Goal: Transaction & Acquisition: Purchase product/service

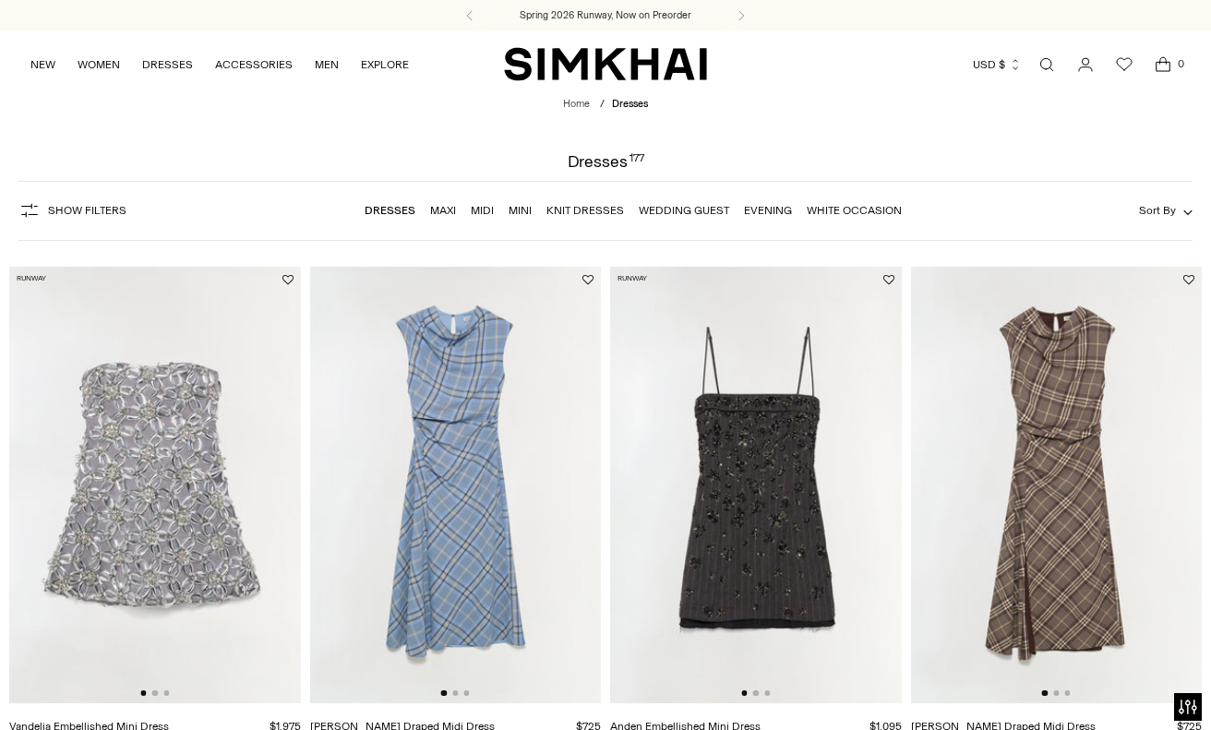
click at [443, 212] on link "Maxi" at bounding box center [443, 210] width 26 height 13
click at [481, 210] on link "Midi" at bounding box center [482, 210] width 23 height 13
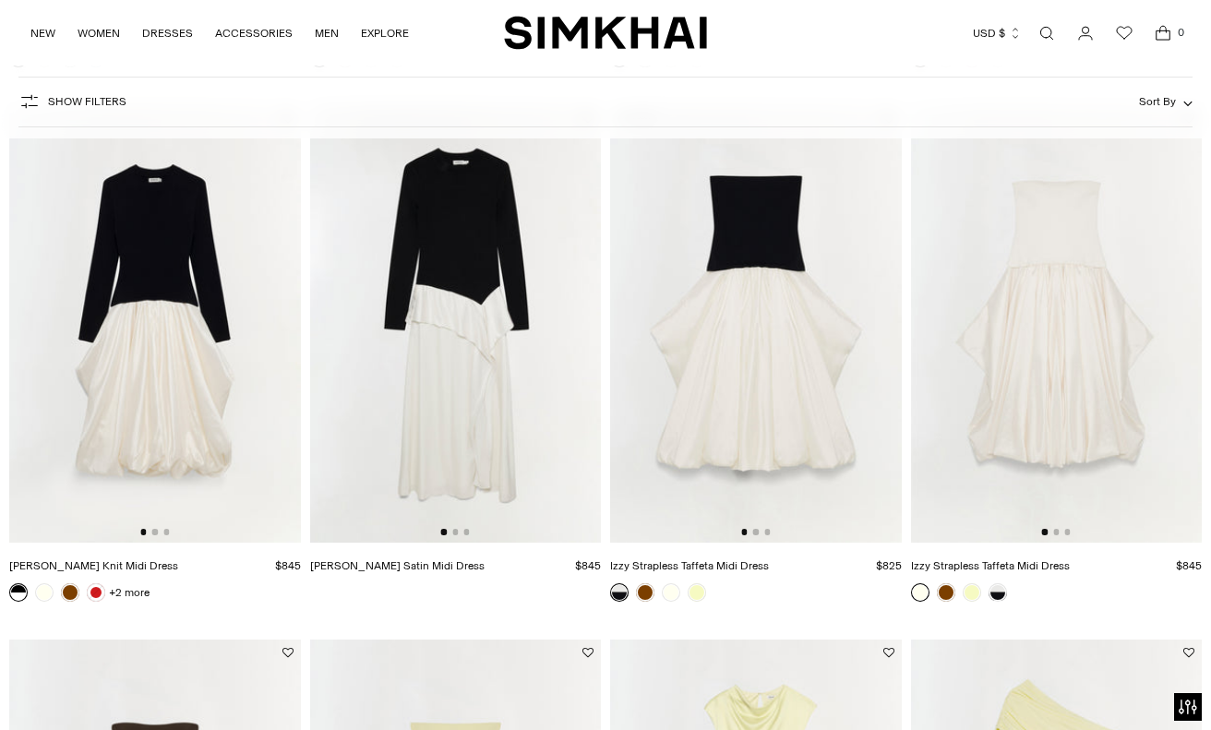
scroll to position [1188, 0]
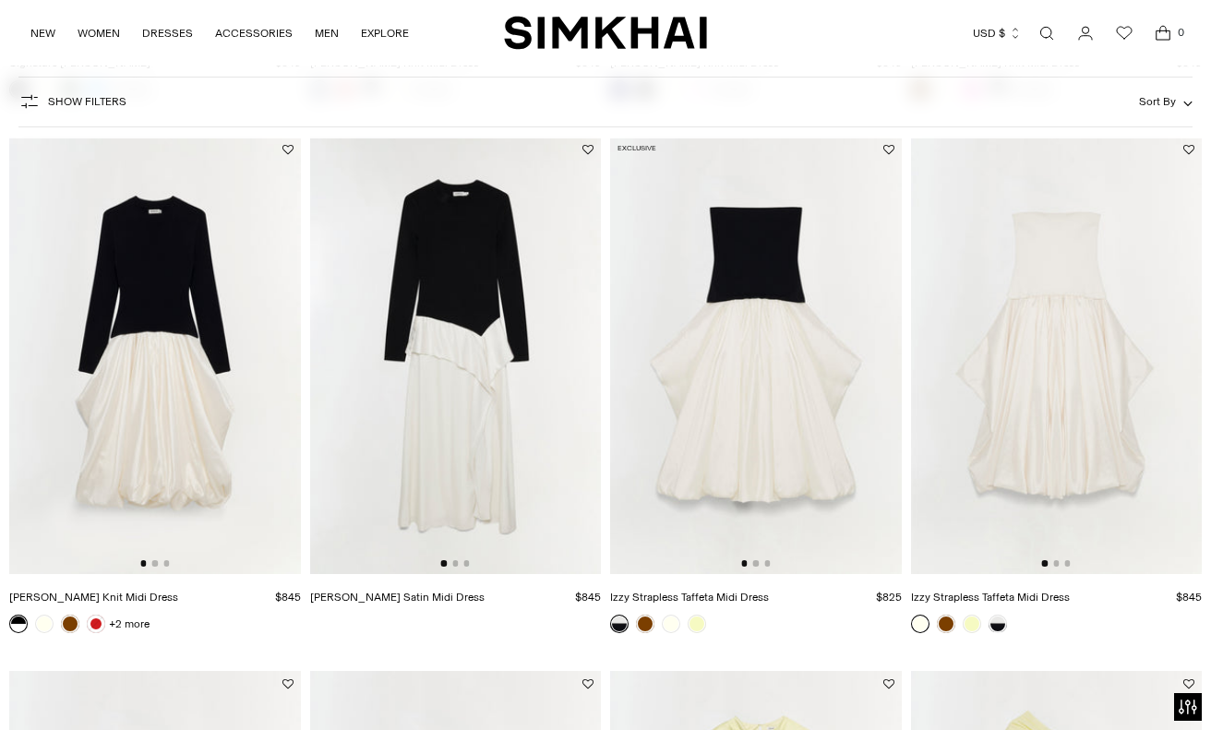
click at [1089, 277] on img at bounding box center [1057, 355] width 292 height 437
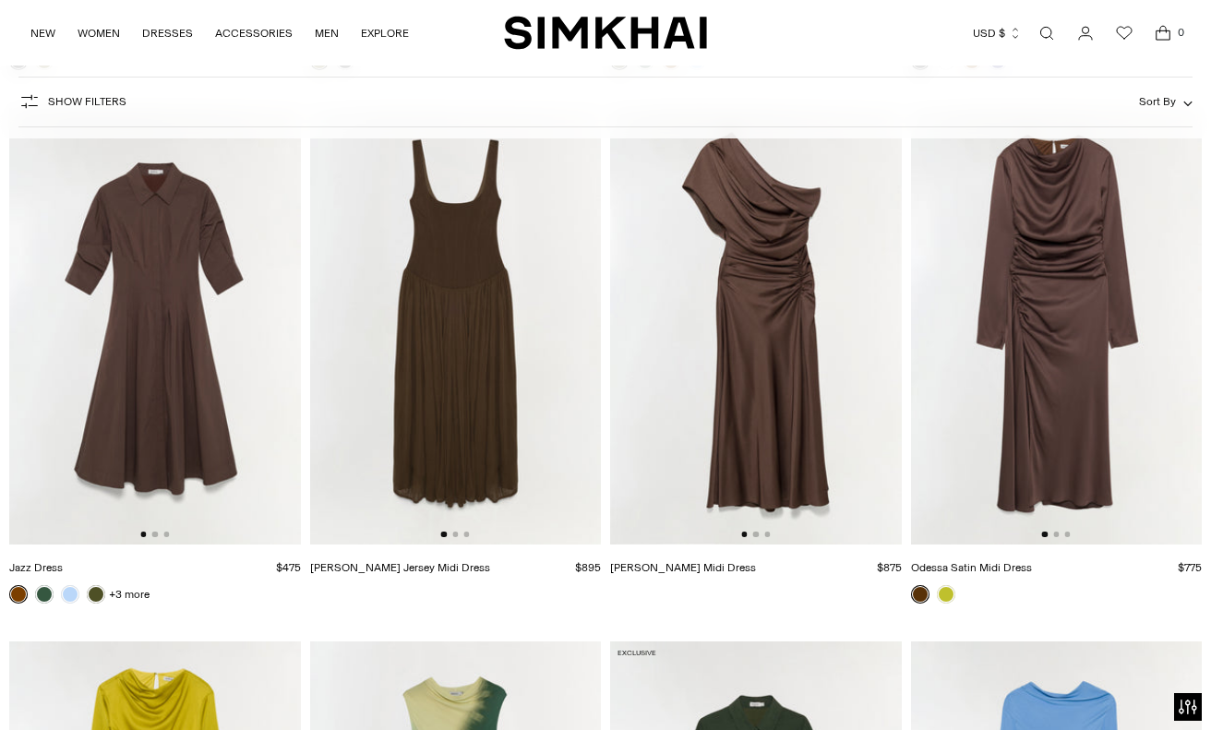
scroll to position [4404, 0]
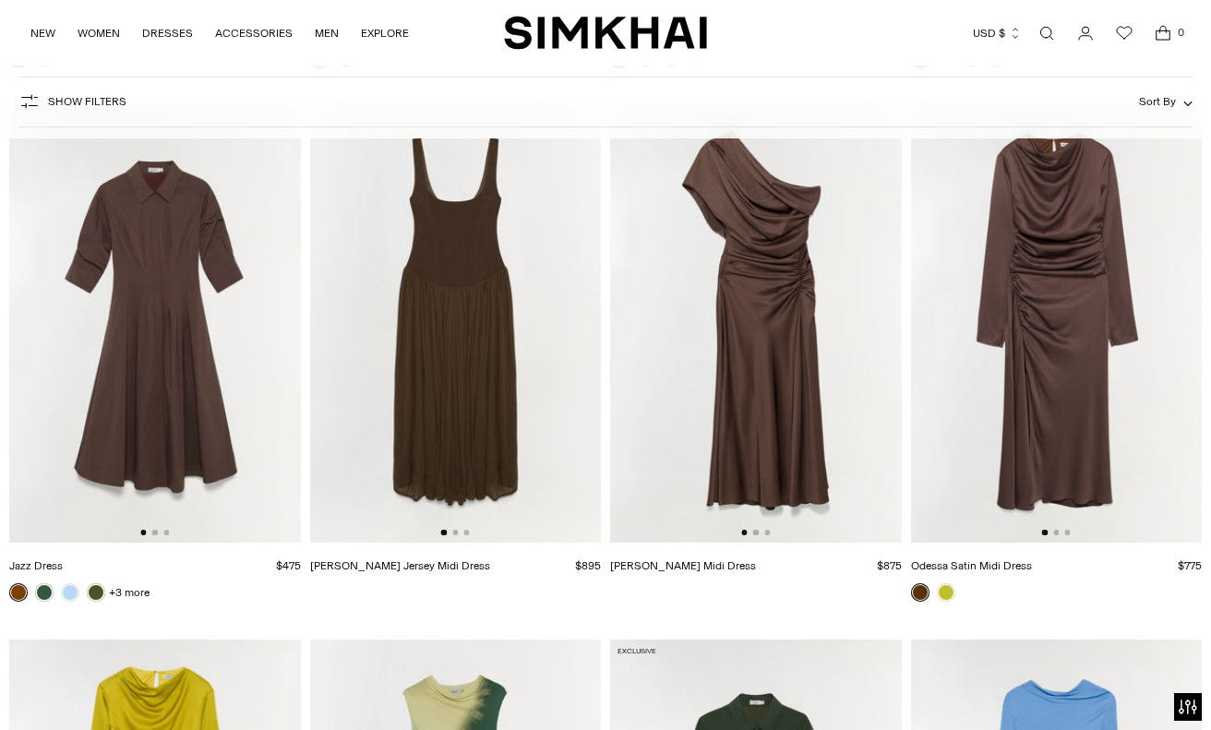
click at [138, 380] on img at bounding box center [155, 324] width 292 height 437
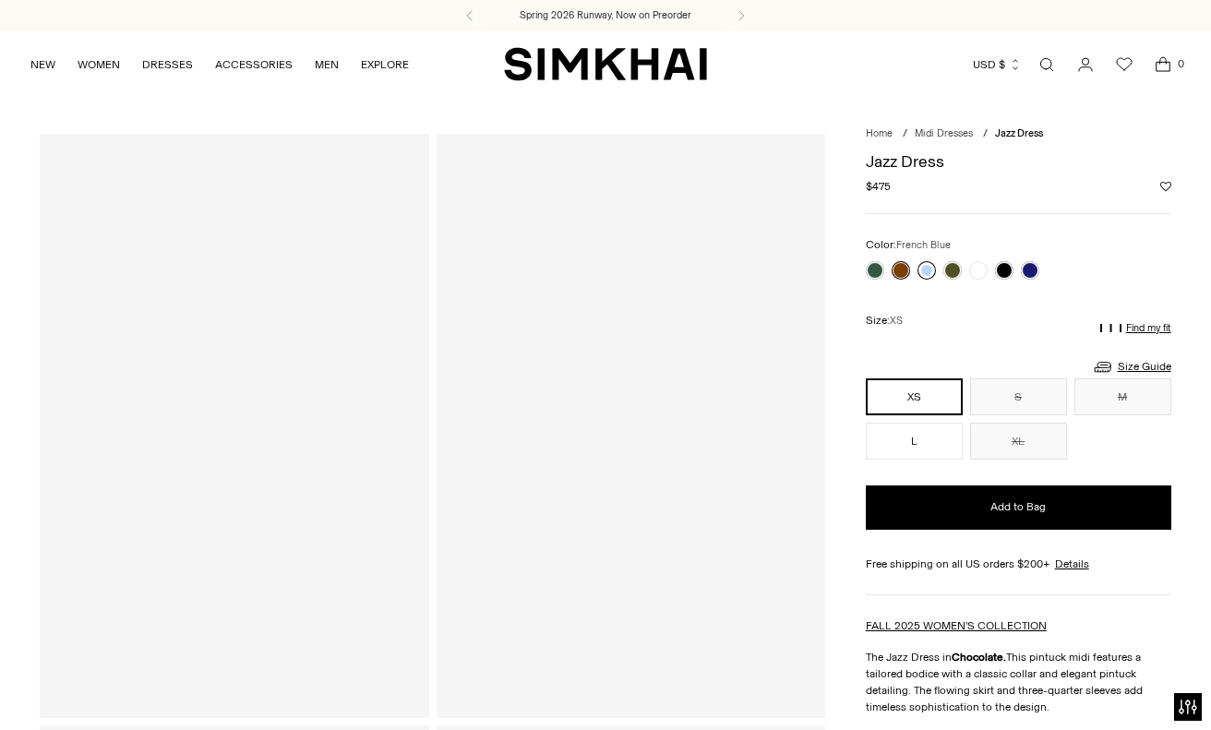
click at [922, 270] on link at bounding box center [927, 270] width 18 height 18
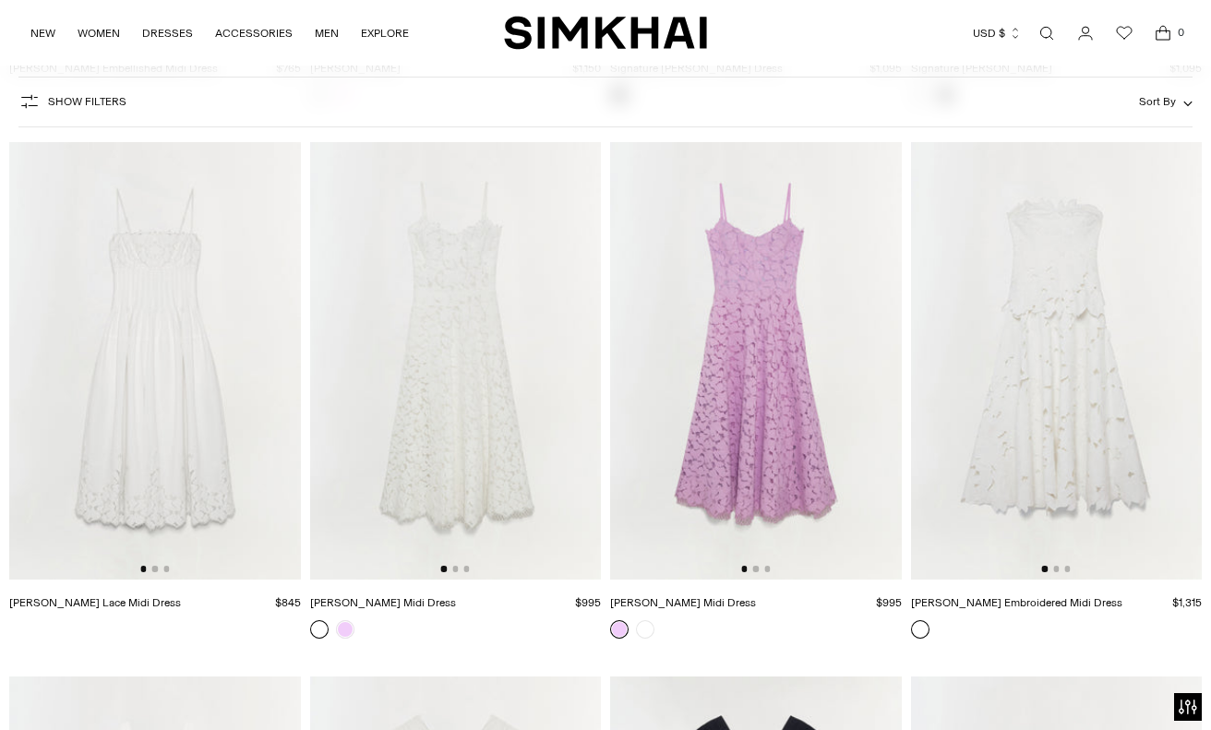
scroll to position [7582, 0]
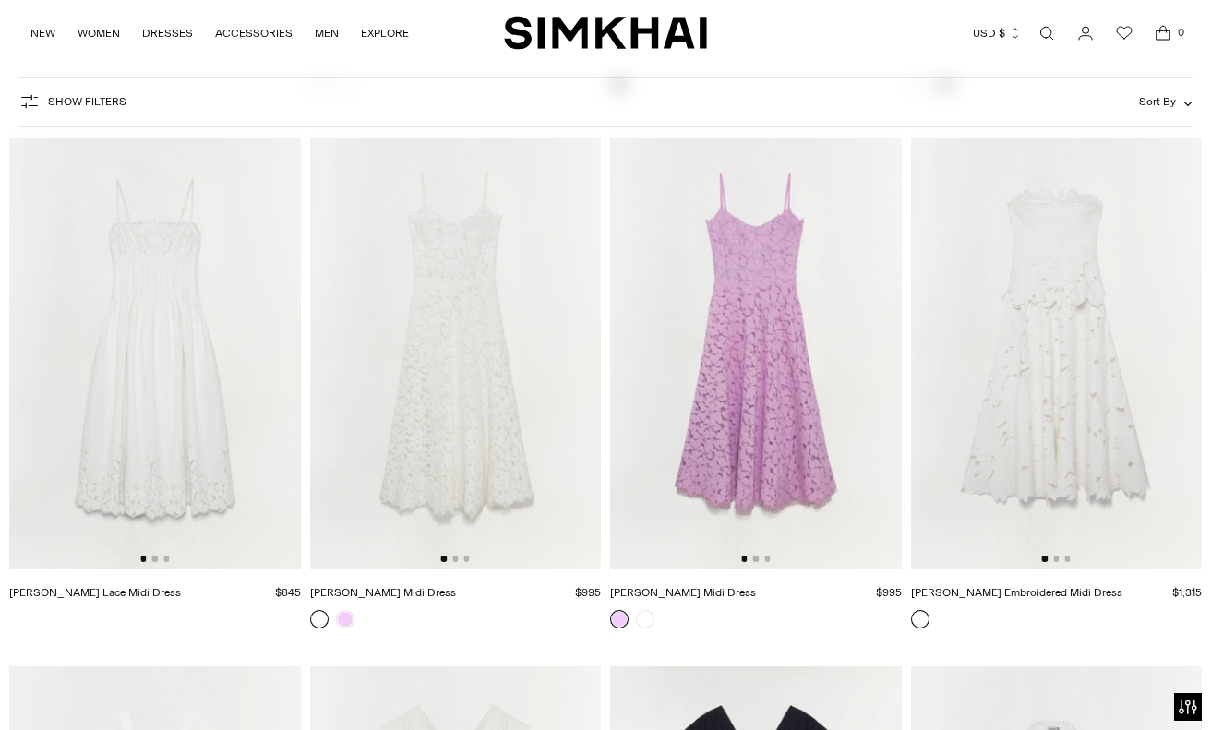
click at [465, 321] on img at bounding box center [456, 350] width 292 height 437
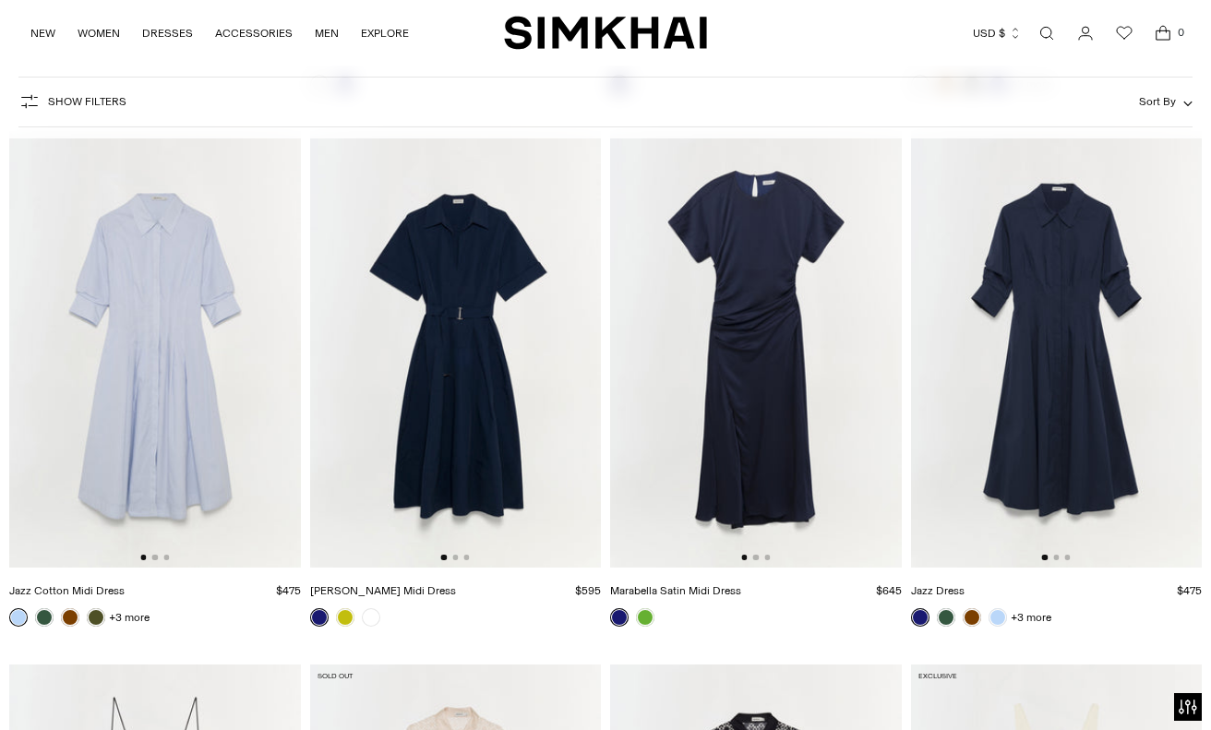
scroll to position [8653, 0]
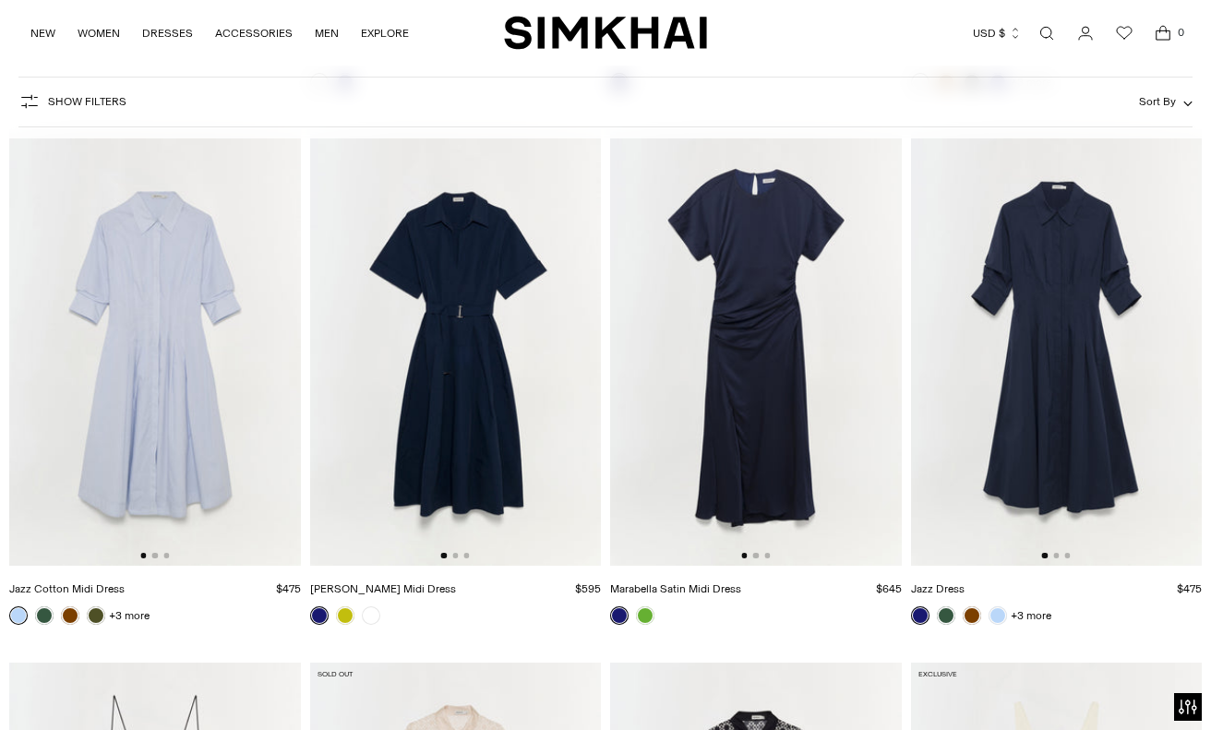
click at [743, 261] on img at bounding box center [756, 347] width 292 height 437
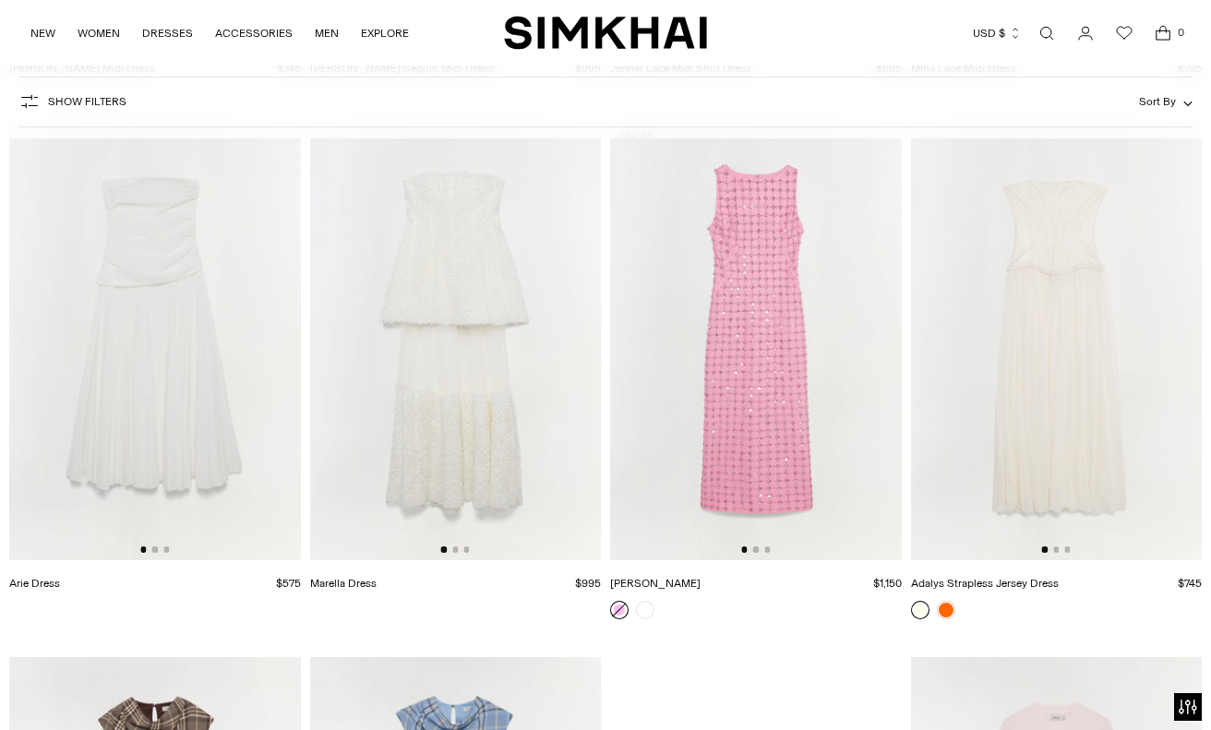
scroll to position [10244, 0]
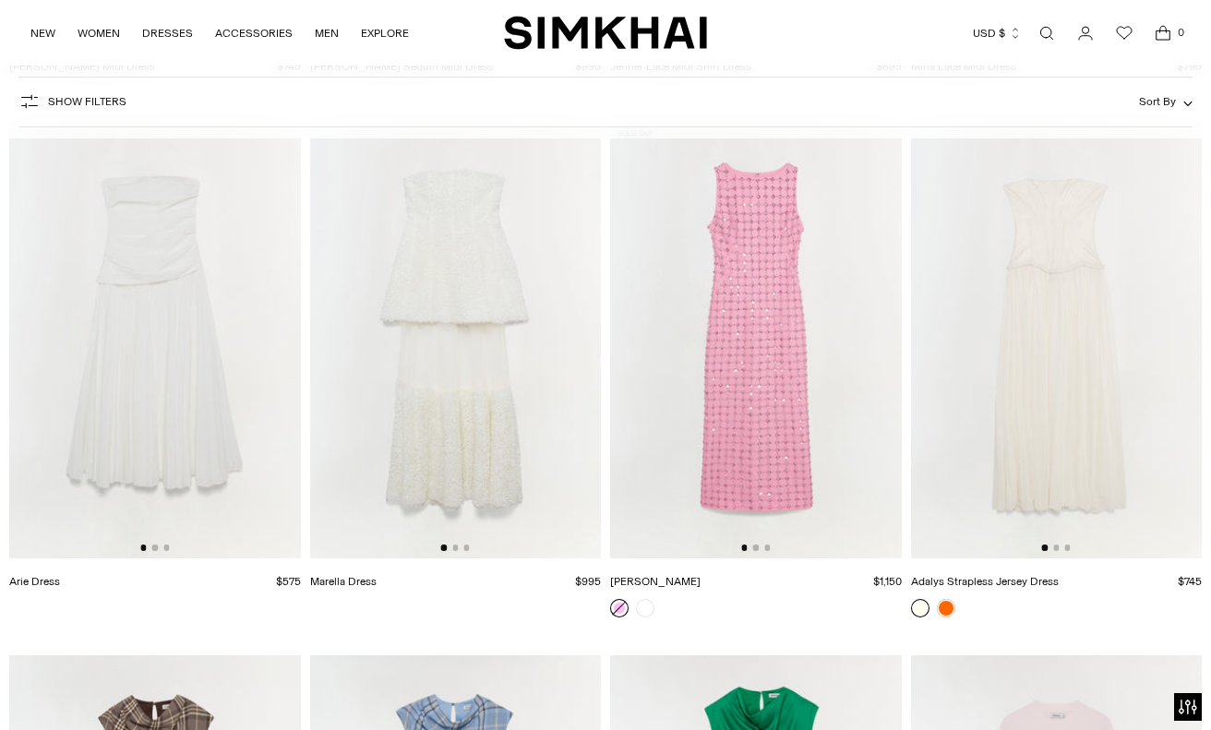
click at [1021, 303] on img at bounding box center [1057, 340] width 292 height 437
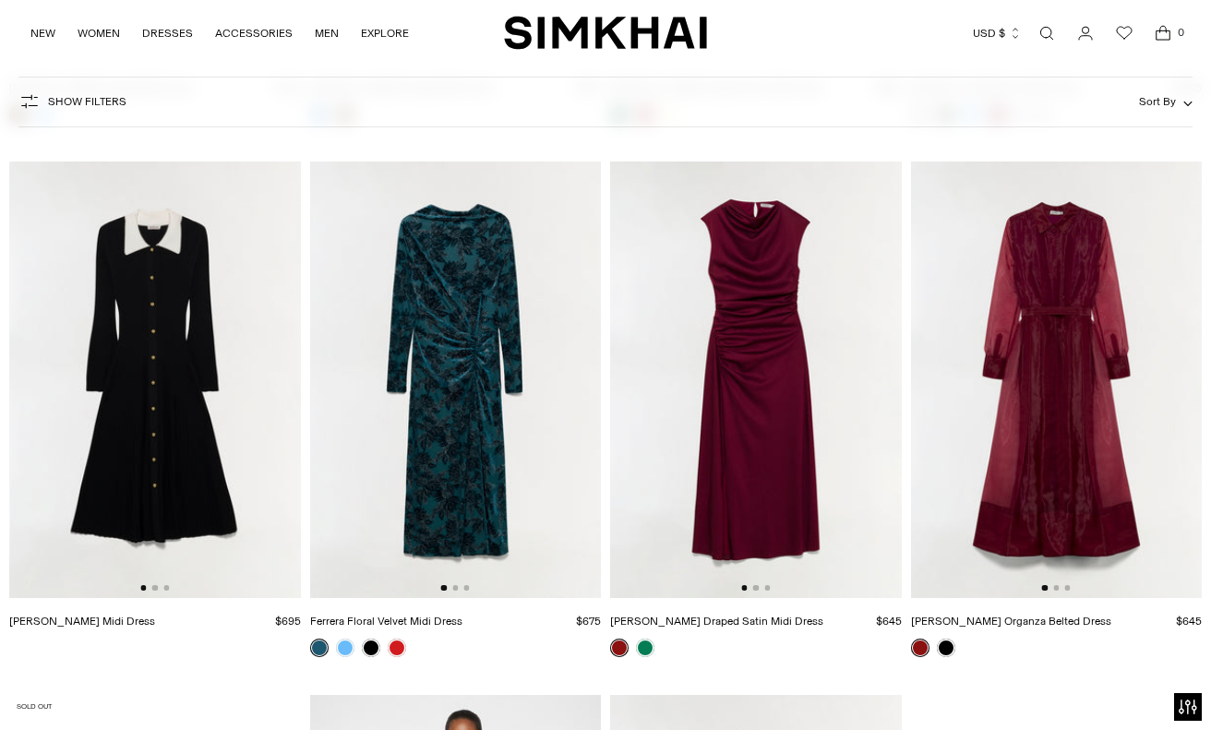
scroll to position [11283, 0]
